Goal: Task Accomplishment & Management: Complete application form

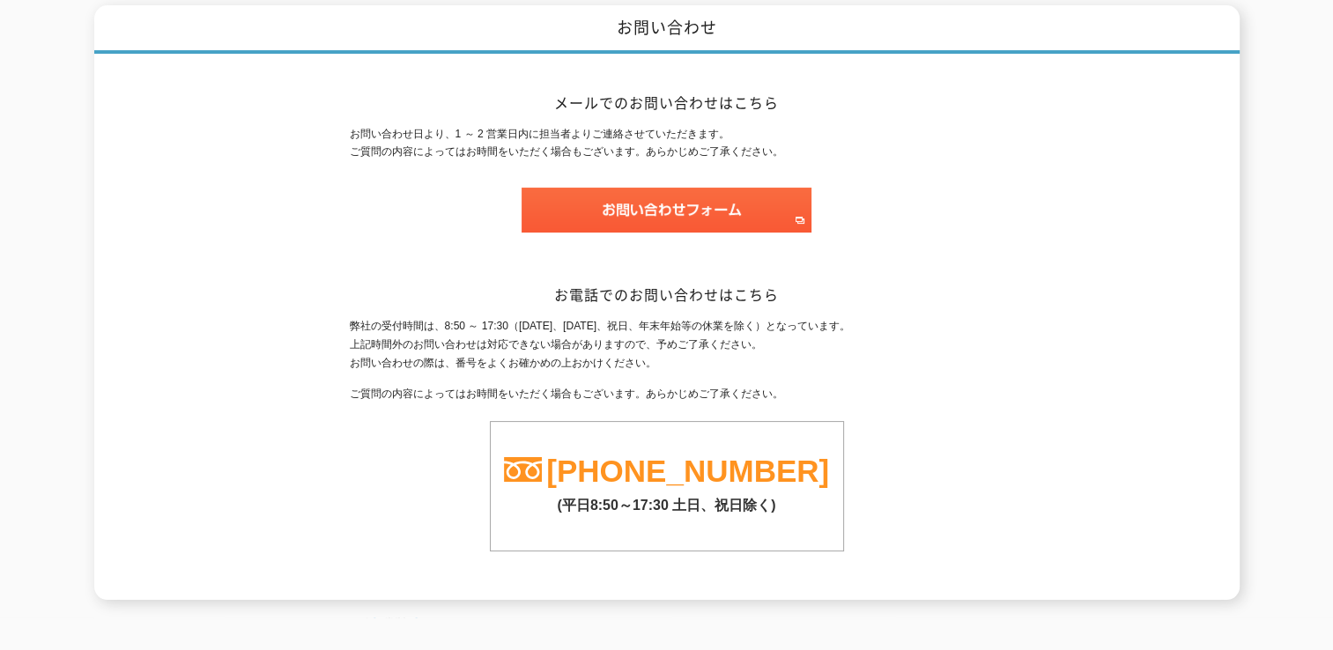
scroll to position [152, 0]
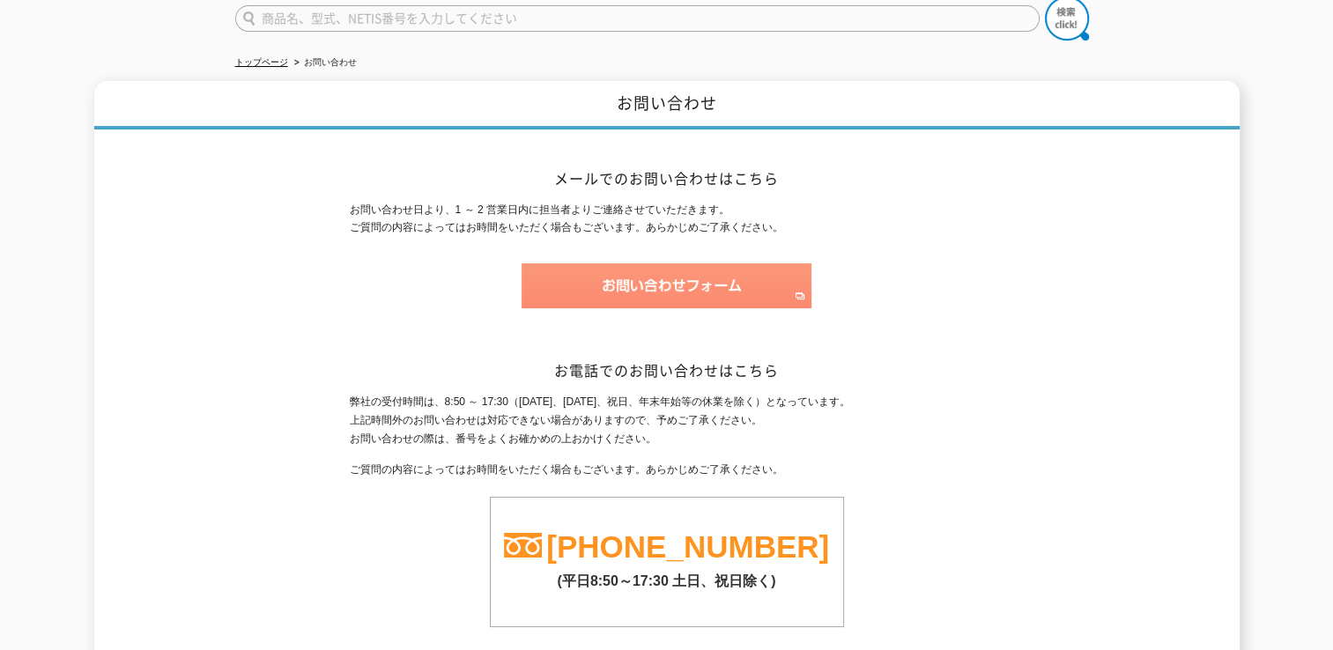
click at [739, 284] on img at bounding box center [667, 286] width 290 height 45
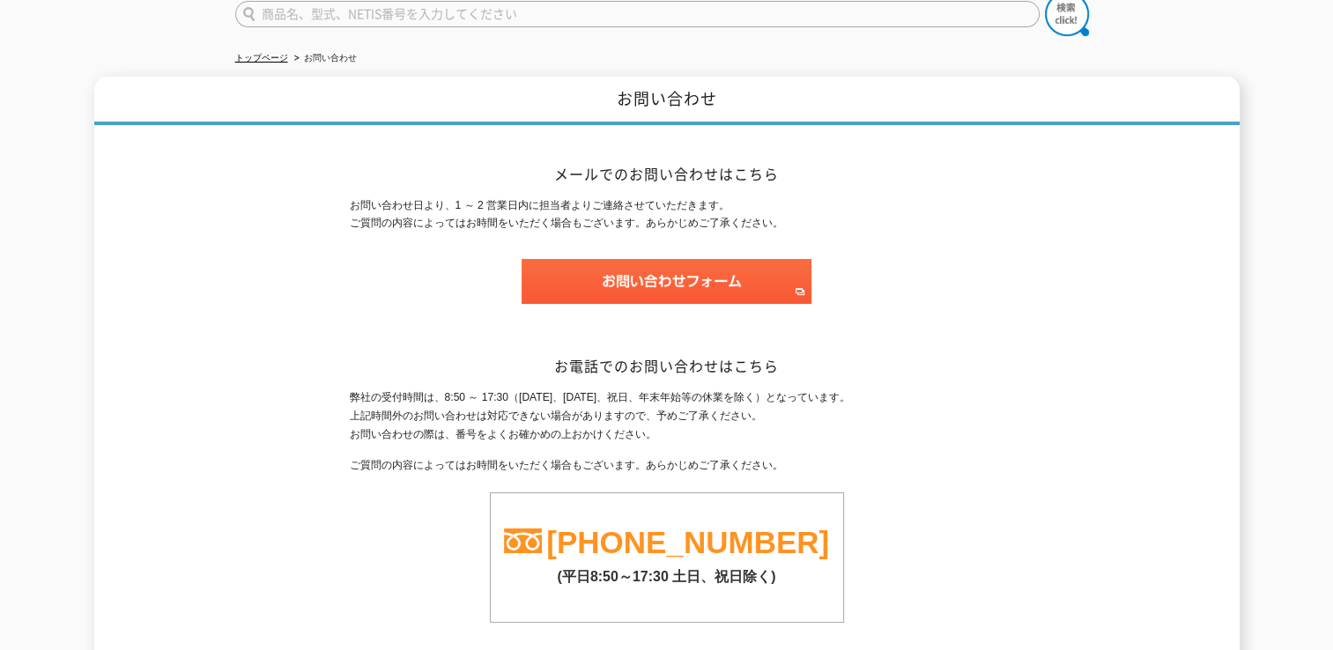
scroll to position [0, 0]
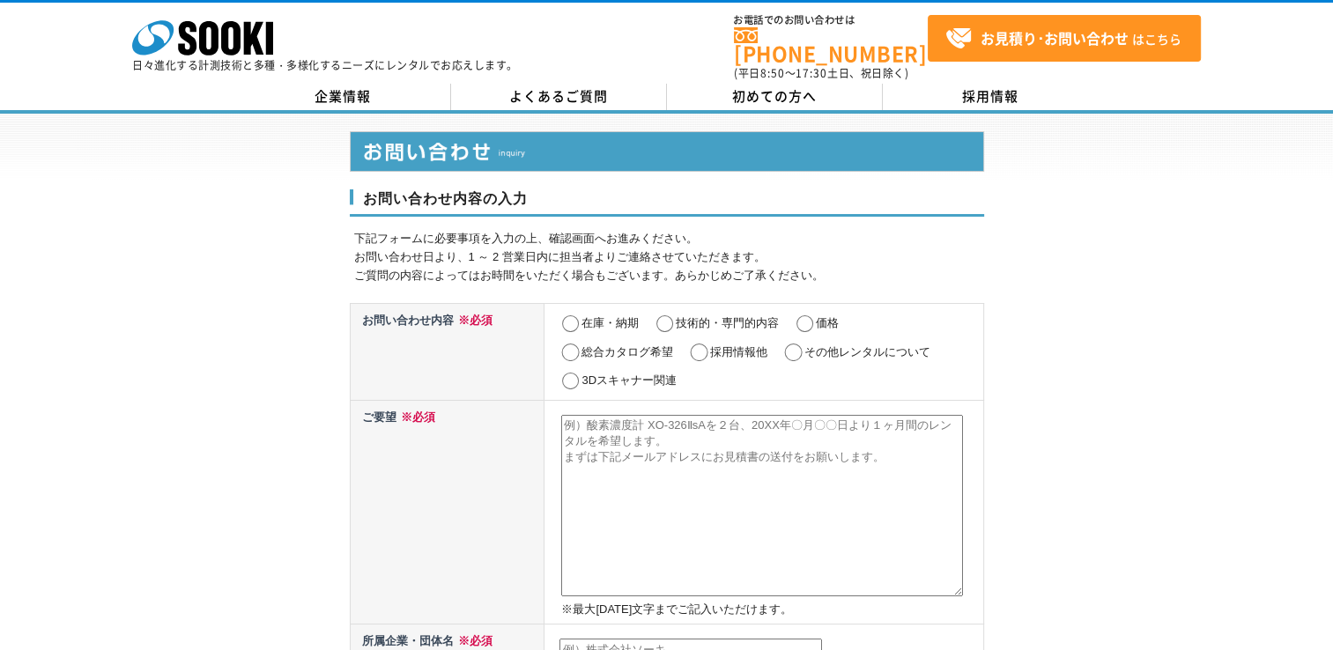
click at [791, 344] on input "その他レンタルについて" at bounding box center [794, 353] width 22 height 18
radio input "true"
click at [643, 442] on textarea at bounding box center [762, 506] width 402 height 182
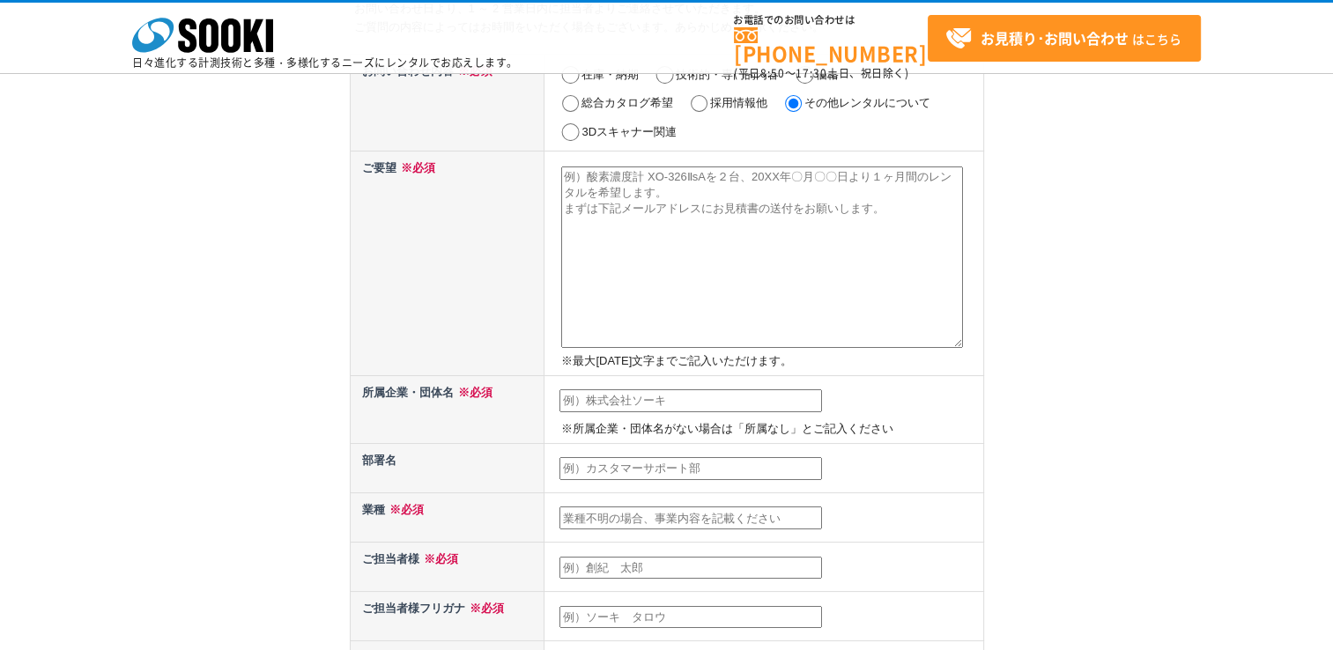
scroll to position [176, 0]
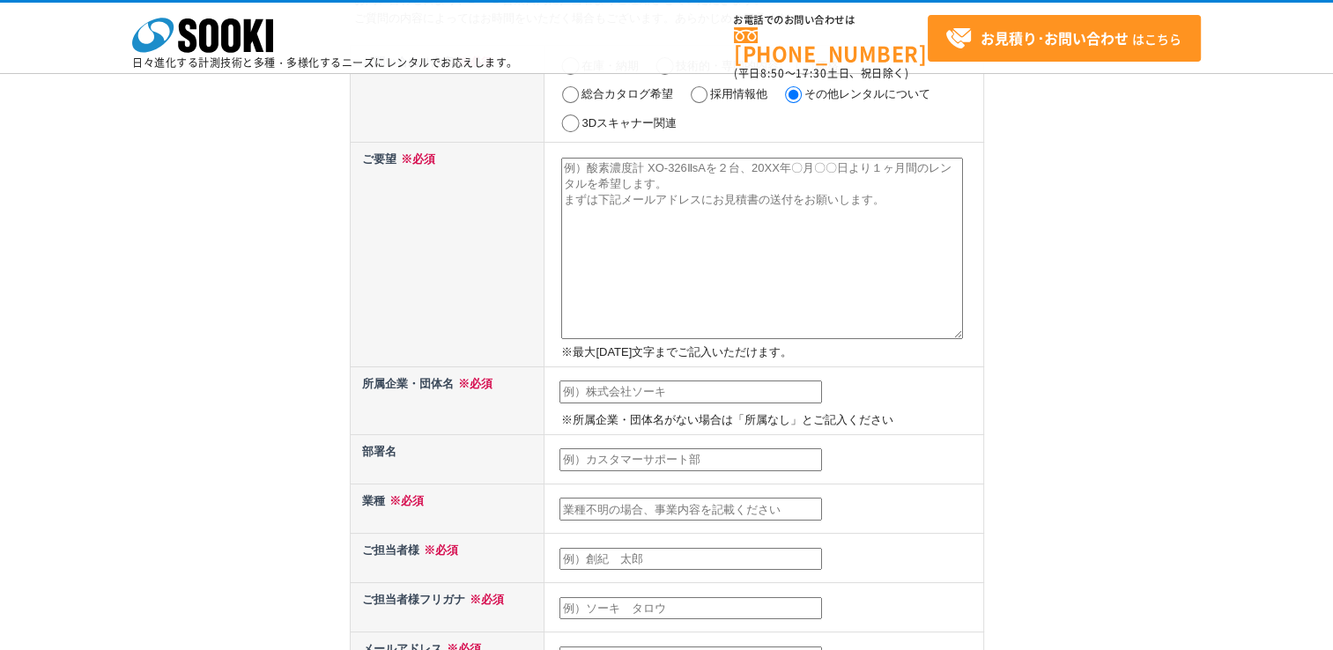
paste textarea "ご担当者様 突然のご連絡失礼いたします。 私ども「LinkValue」は、韓国の有望なスタートアップから大企業までを繋ぐB2Bネットワーキングプラットフォーム…"
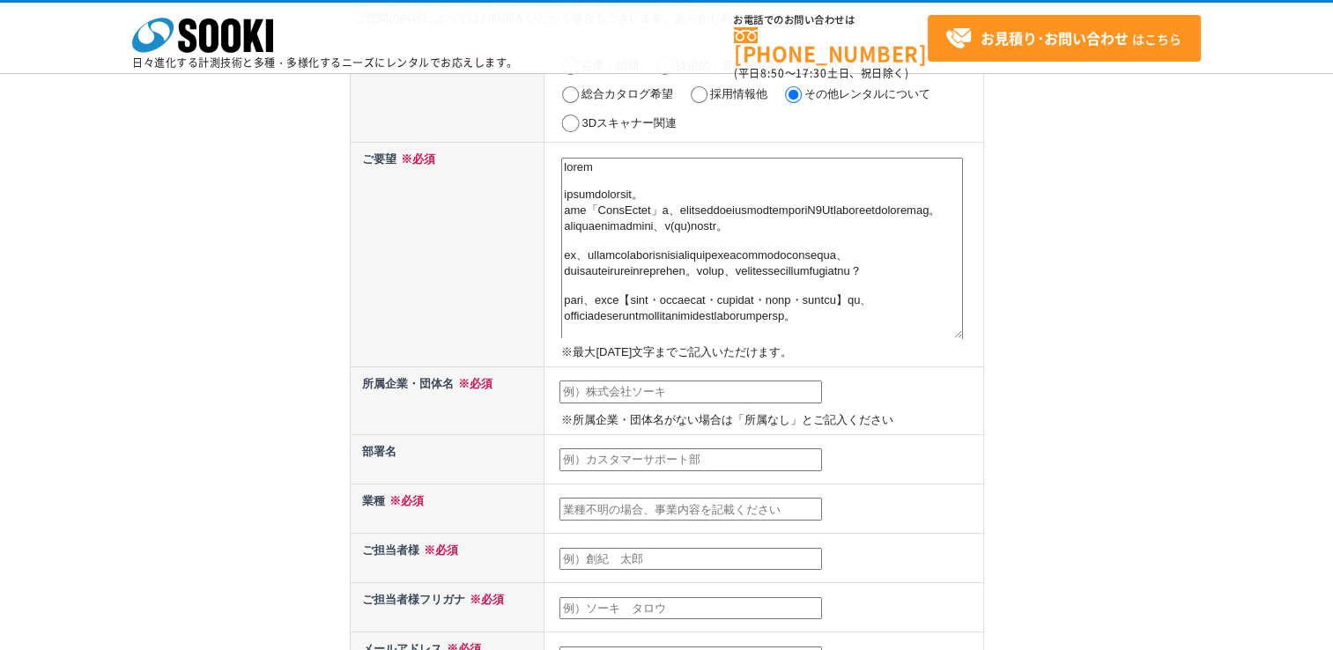
scroll to position [262, 0]
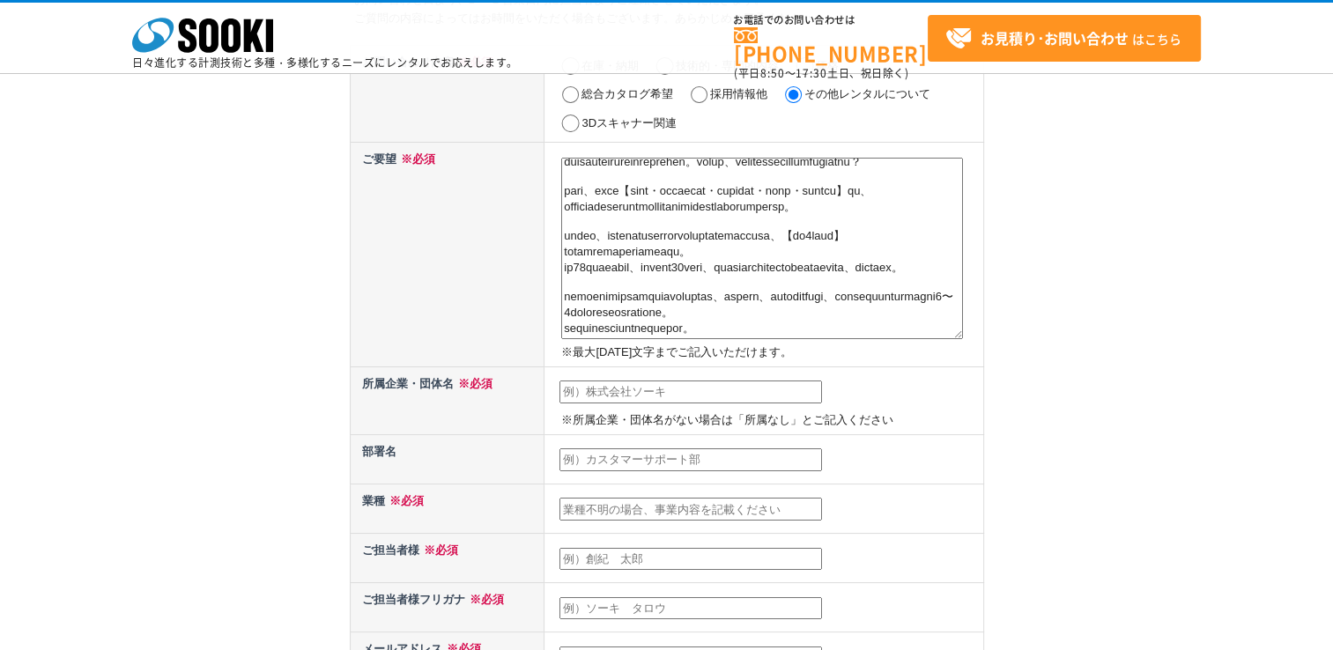
type textarea "ご担当者様 突然のご連絡失礼いたします。 私ども「LinkValue」は、韓国の有望なスタートアップから大企業までを繋ぐB2Bネットワーキングプラットフォーム…"
click at [676, 387] on input "text" at bounding box center [691, 392] width 263 height 23
type input "株式会社LinkValue"
type input "趙　鏞民"
type input "[PERSON_NAME]"
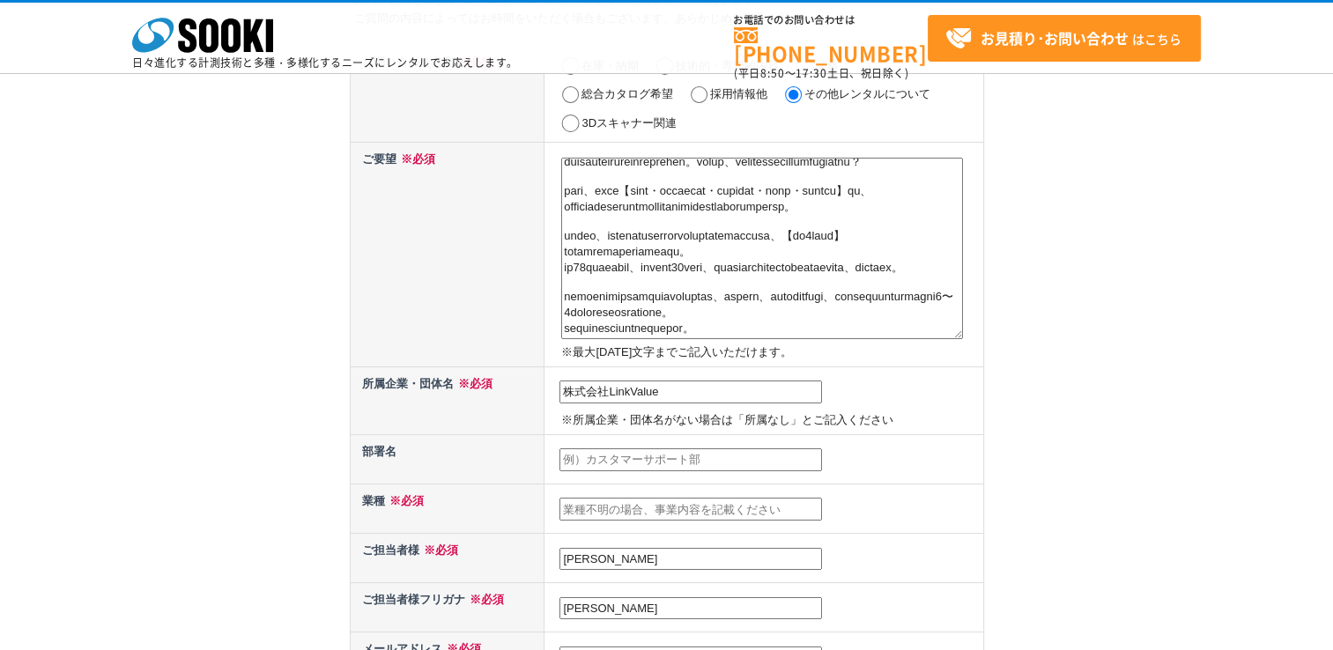
type input "[EMAIL_ADDRESS][DOMAIN_NAME]"
type input "156"
type input "東京都世田谷区松原1-38-8 2F"
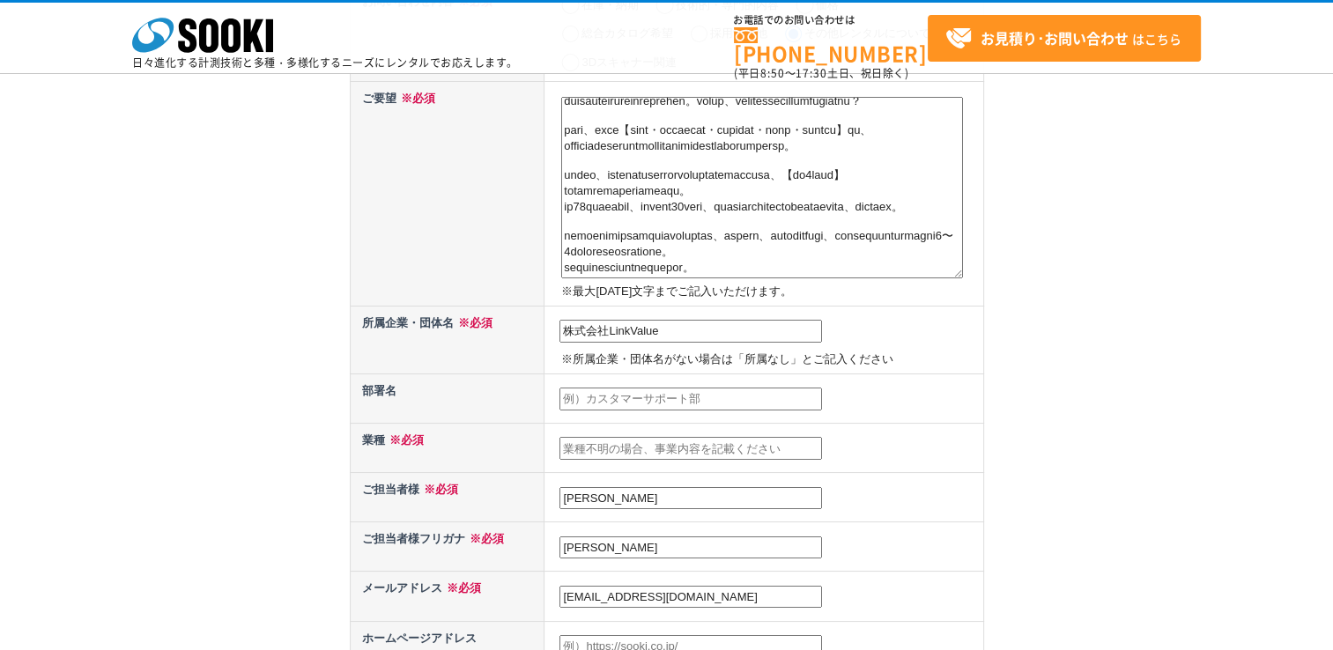
scroll to position [264, 0]
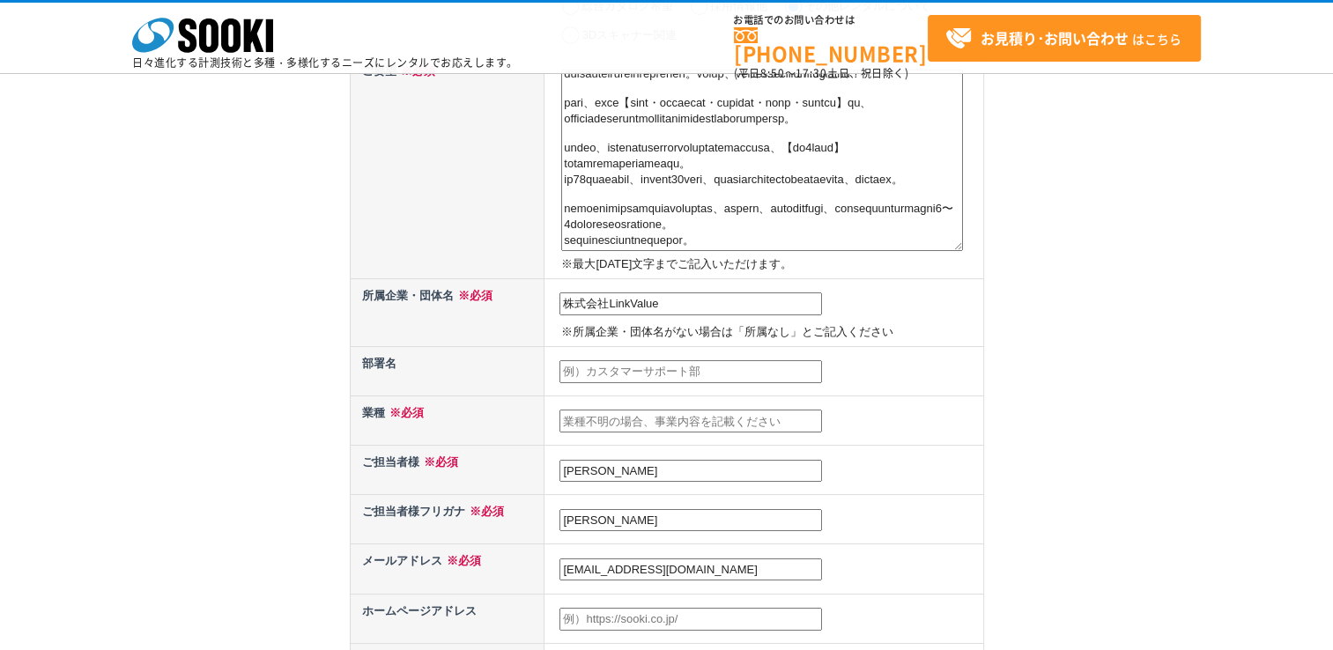
click at [723, 374] on input "text" at bounding box center [691, 371] width 263 height 23
click at [864, 362] on td at bounding box center [764, 370] width 439 height 49
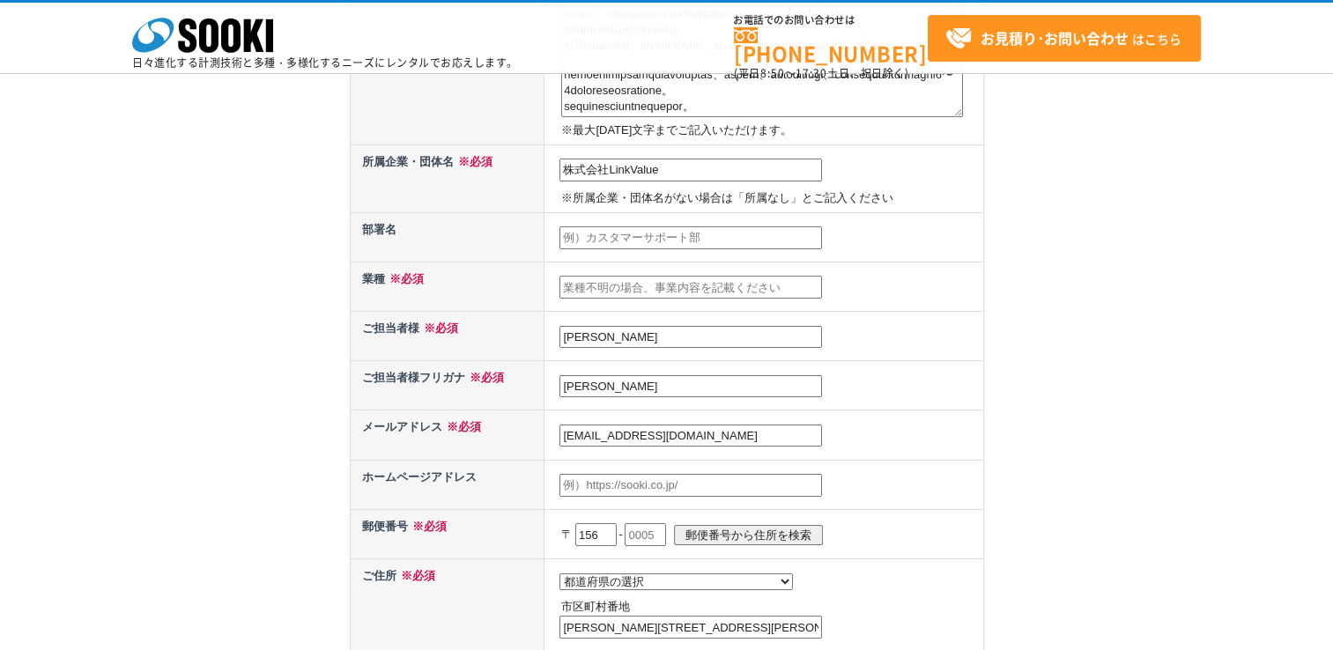
scroll to position [441, 0]
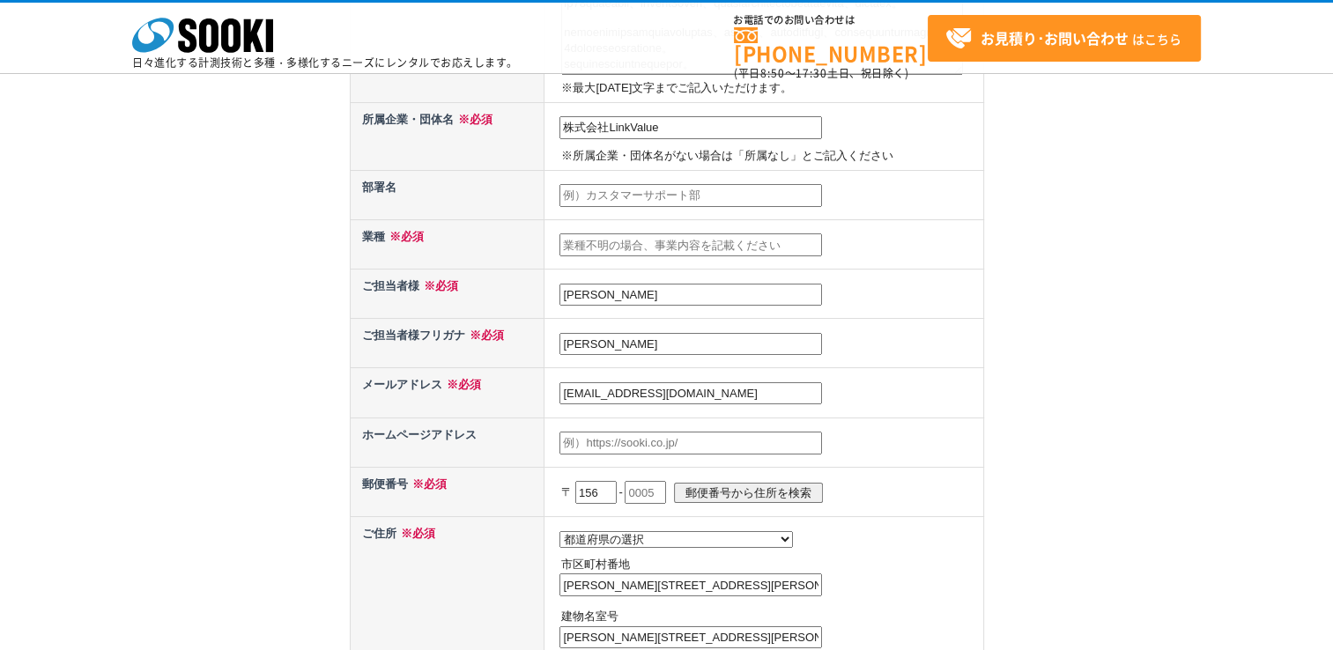
click at [635, 238] on input "text" at bounding box center [691, 245] width 263 height 23
paste input "経営コンサルティング"
type input "経営コンサルティング"
click at [693, 337] on input "[PERSON_NAME]" at bounding box center [691, 344] width 263 height 23
type input "趙"
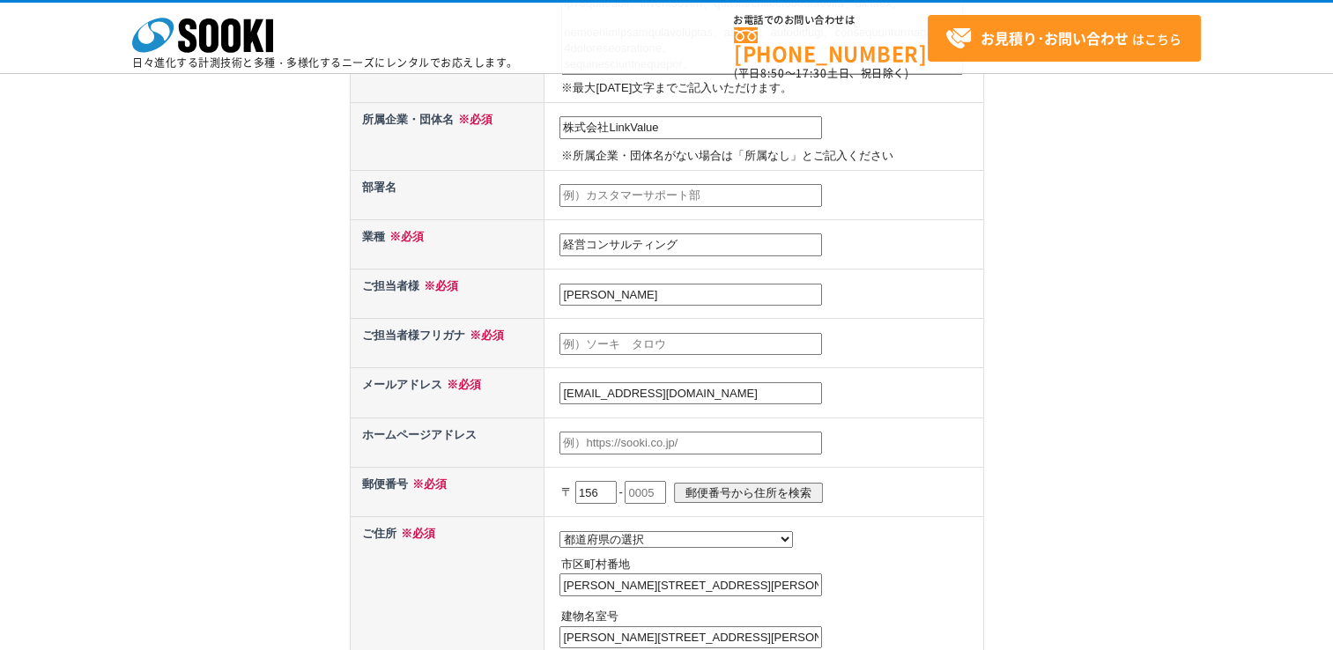
click at [693, 336] on input "text" at bounding box center [691, 344] width 263 height 23
type input "[PERSON_NAME]"
click at [620, 439] on input "text" at bounding box center [691, 443] width 263 height 23
click at [870, 418] on td at bounding box center [764, 442] width 439 height 49
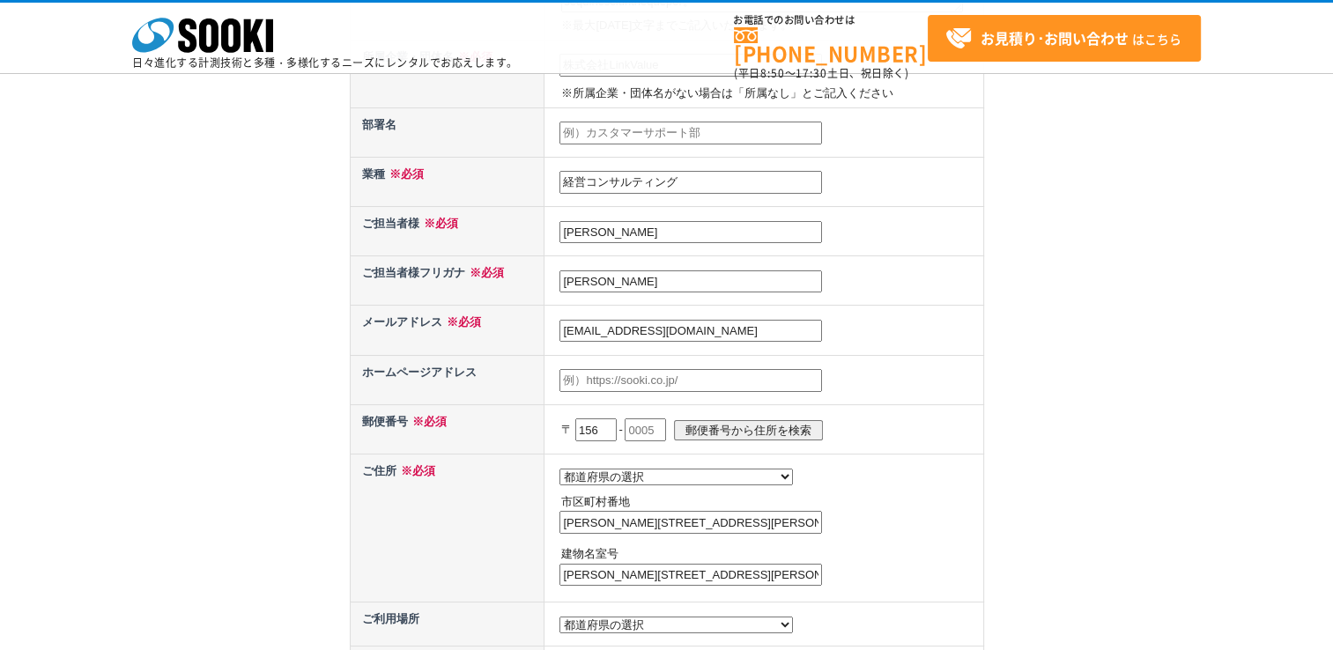
scroll to position [529, 0]
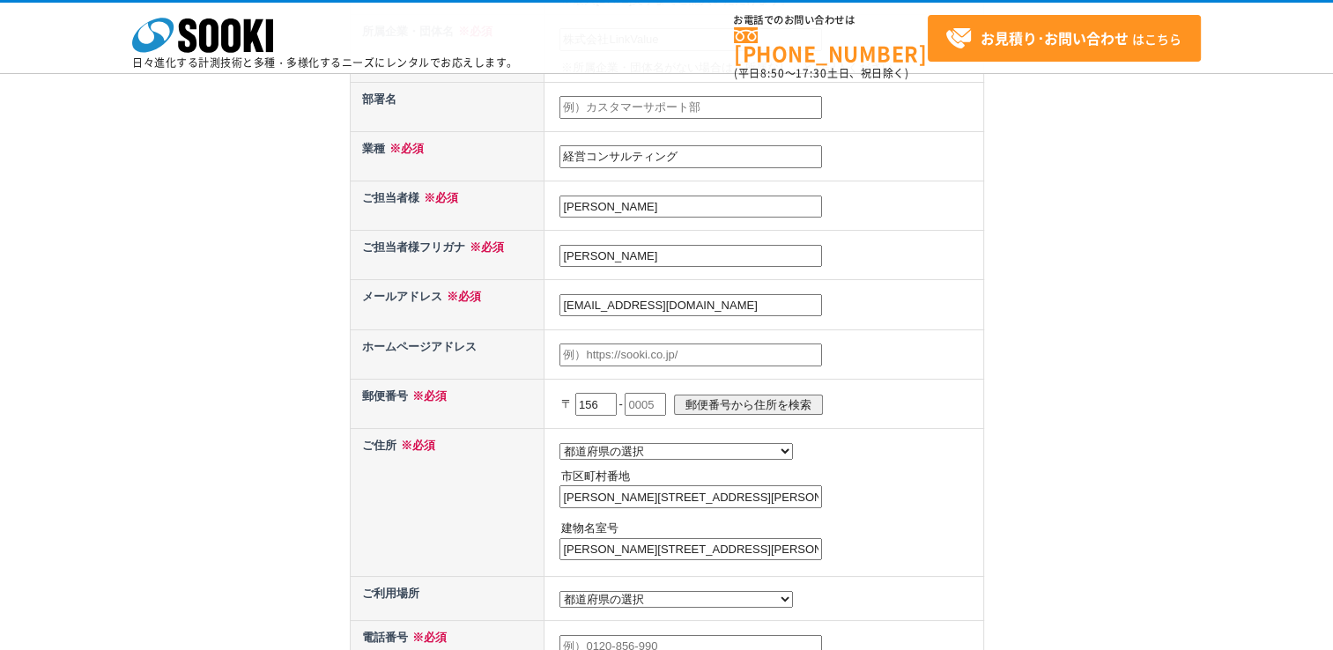
click at [661, 397] on input "text" at bounding box center [645, 404] width 41 height 23
type input "0043"
click at [639, 449] on select "都道府県の選択 北海道 青森県 岩手県 宮城県 秋田県 山形県 福島県 茨城県 栃木県 群馬県 埼玉県 千葉県 東京都 神奈川県 新潟県 富山県 石川県 福井…" at bounding box center [677, 451] width 234 height 17
select select "13"
click at [560, 443] on select "都道府県の選択 北海道 青森県 岩手県 宮城県 秋田県 山形県 福島県 茨城県 栃木県 群馬県 埼玉県 千葉県 東京都 神奈川県 新潟県 富山県 石川県 福井…" at bounding box center [677, 451] width 234 height 17
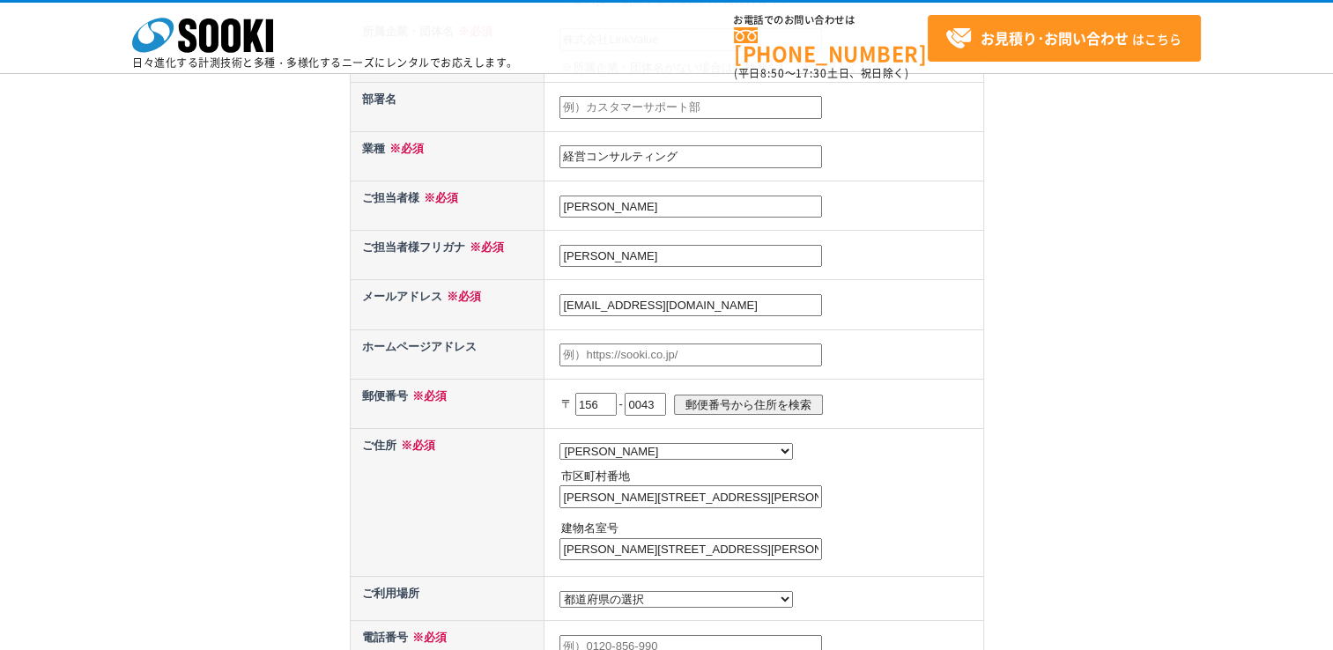
drag, startPoint x: 596, startPoint y: 490, endPoint x: 557, endPoint y: 494, distance: 39.0
click at [557, 494] on td "都道府県の選択 北海道 青森県 岩手県 宮城県 秋田県 山形県 福島県 茨城県 栃木県 群馬県 埼玉県 千葉県 東京都 神奈川県 新潟県 富山県 石川県 福井…" at bounding box center [764, 502] width 439 height 148
type input "世田谷区松原1-38-8 2F"
drag, startPoint x: 641, startPoint y: 541, endPoint x: 518, endPoint y: 539, distance: 122.5
click at [518, 539] on tr "ご住所 ※必須 都道府県の選択 北海道 青森県 岩手県 宮城県 秋田県 山形県 福島県 茨城県 栃木県 群馬県 埼玉県 千葉県 東京都 神奈川県 新潟県 富山…" at bounding box center [667, 502] width 634 height 148
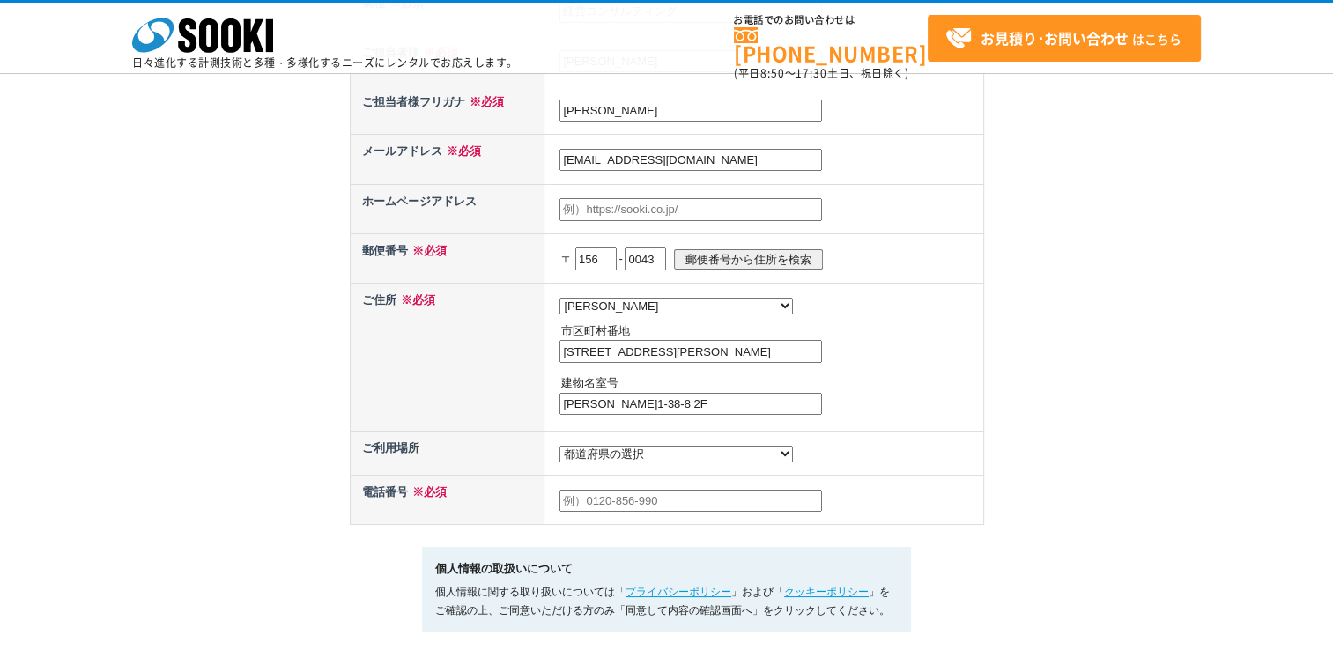
scroll to position [705, 0]
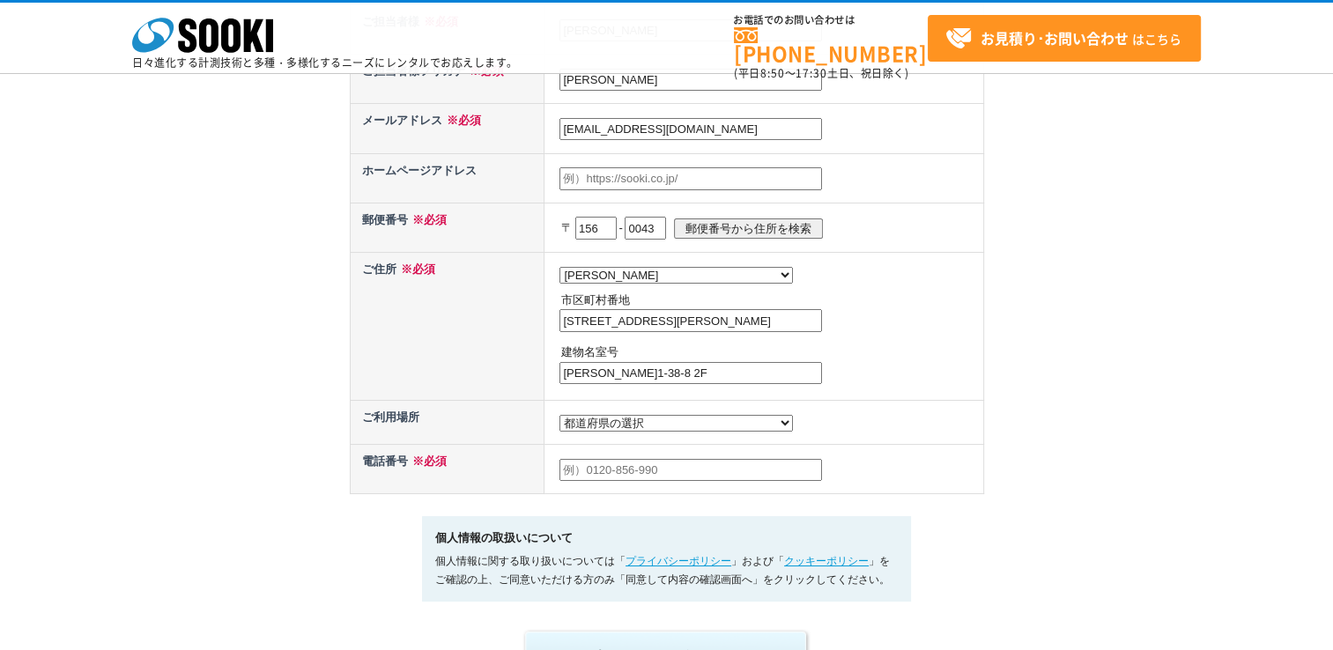
type input "松原1-38-8 2F"
click at [620, 468] on input "text" at bounding box center [691, 470] width 263 height 23
type input "08076300623"
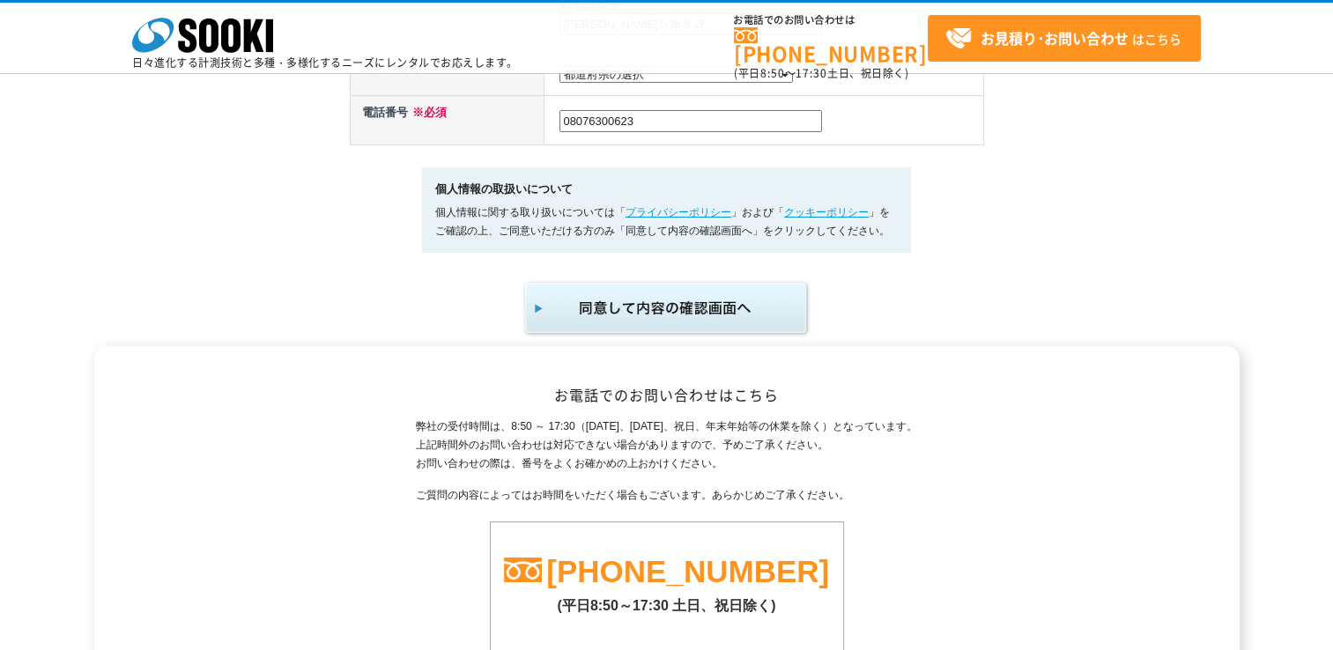
scroll to position [1058, 0]
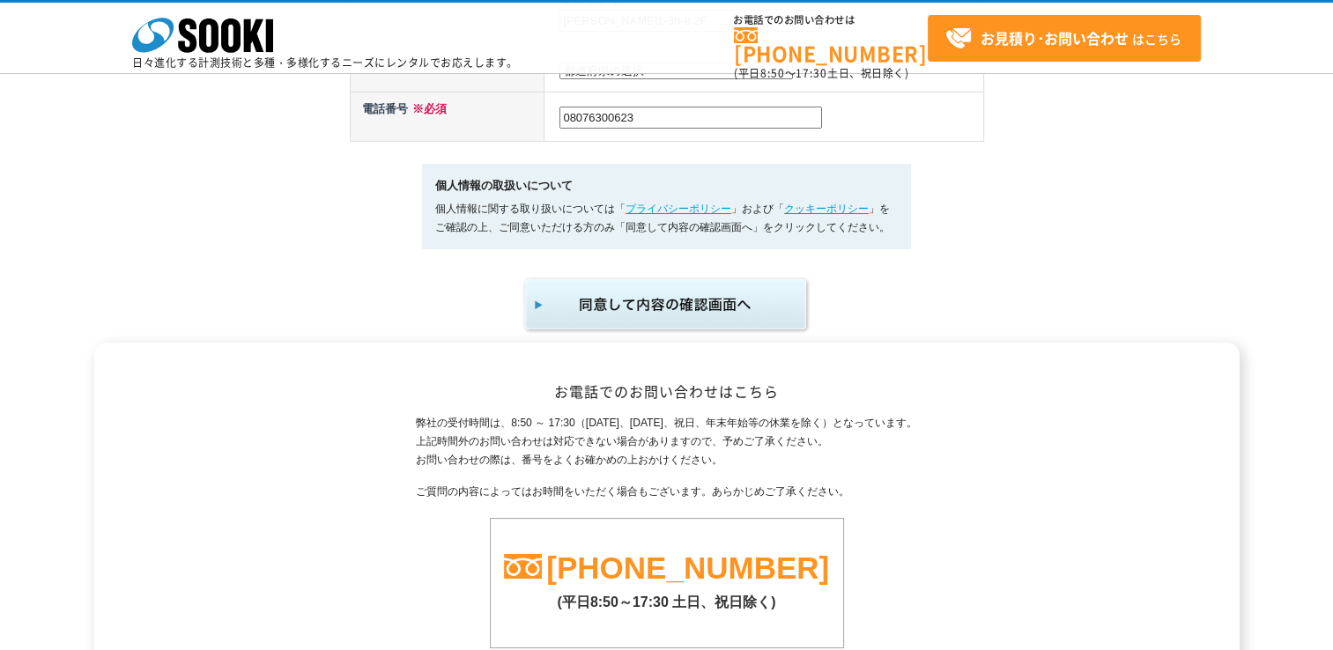
click at [710, 306] on img "submit" at bounding box center [667, 305] width 289 height 58
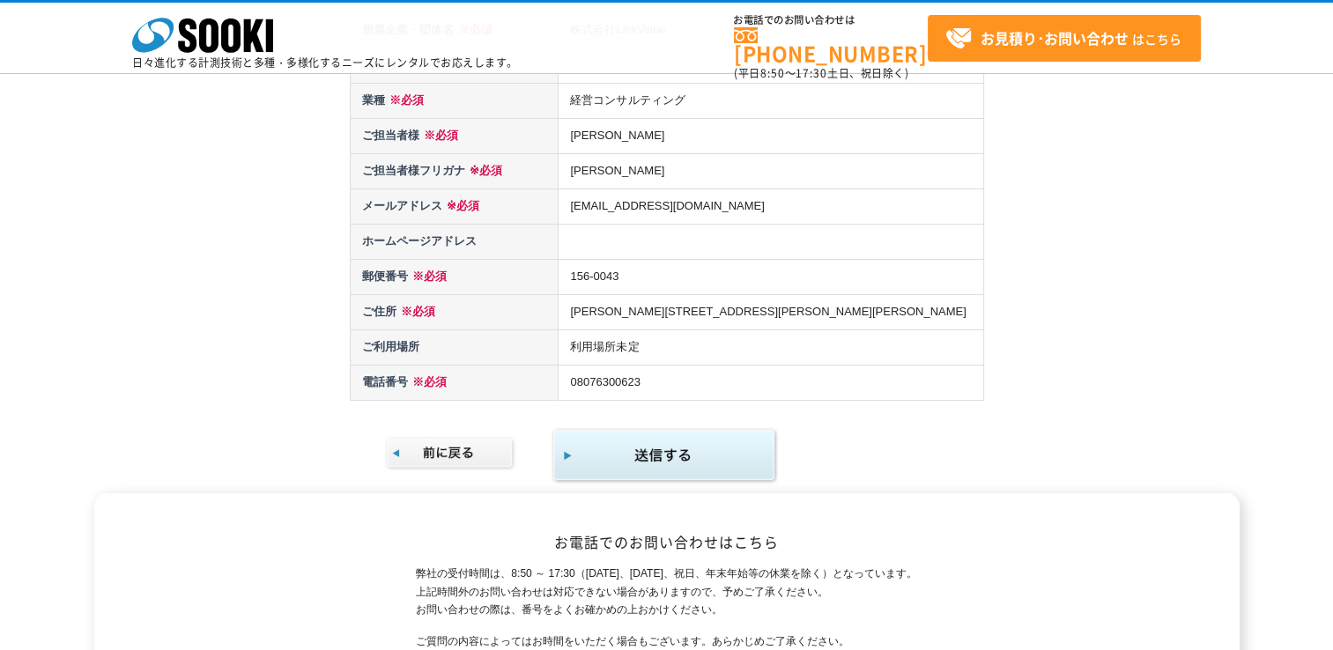
scroll to position [881, 0]
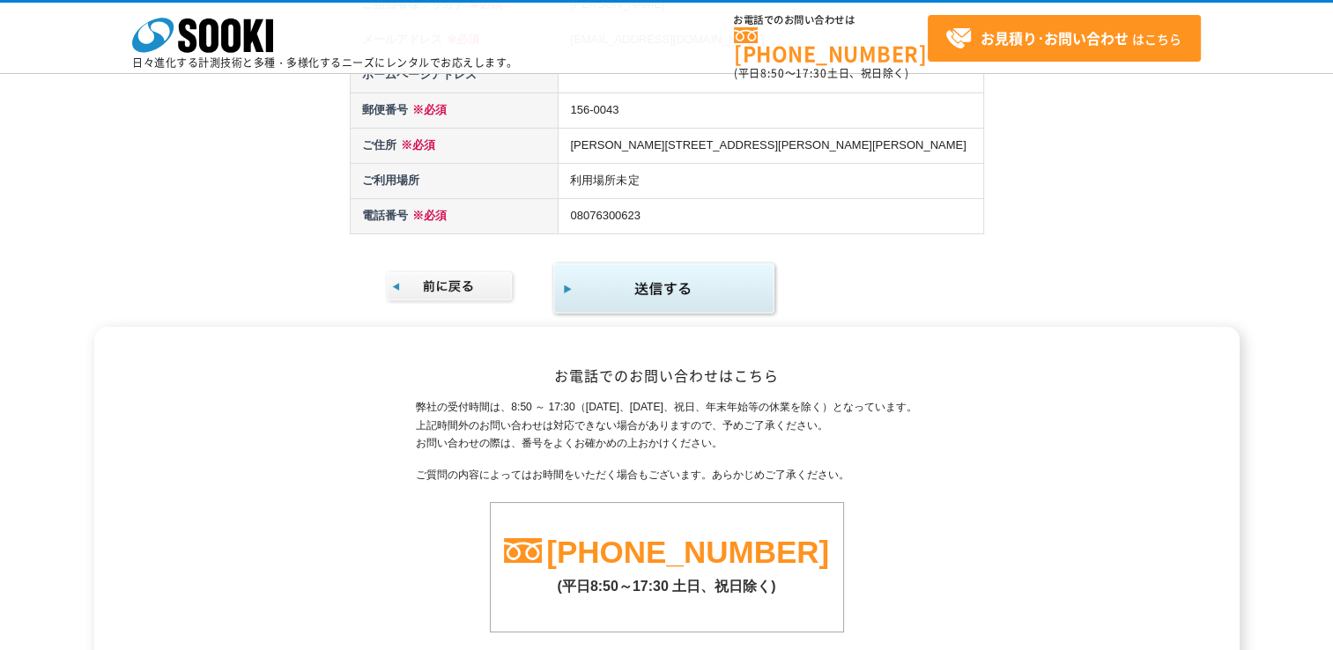
click at [720, 274] on img "submit" at bounding box center [665, 289] width 227 height 57
